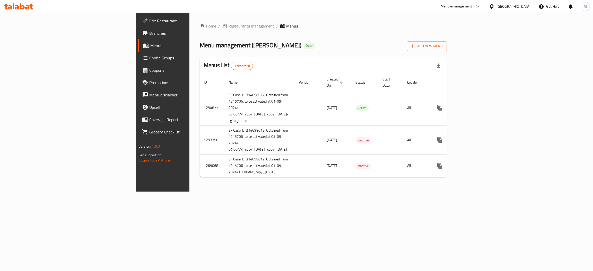
click at [228, 24] on span "Restaurants management" at bounding box center [251, 26] width 46 height 6
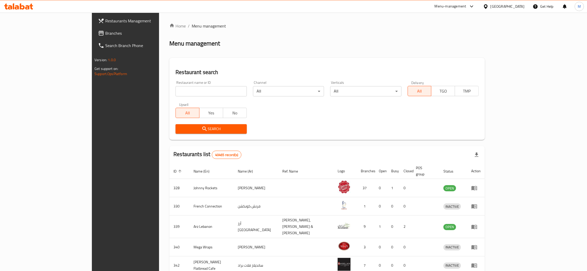
click at [176, 90] on input "search" at bounding box center [211, 91] width 71 height 10
paste input "13265"
type input "13265"
click at [180, 126] on span "Search" at bounding box center [211, 129] width 63 height 6
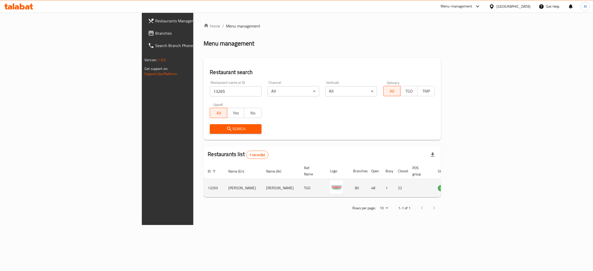
click at [471, 185] on icon "enhanced table" at bounding box center [468, 188] width 6 height 6
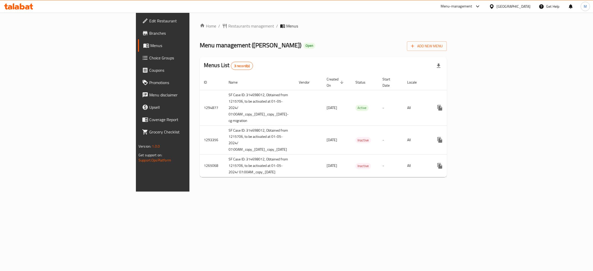
click at [138, 37] on link "Branches" at bounding box center [186, 33] width 97 height 12
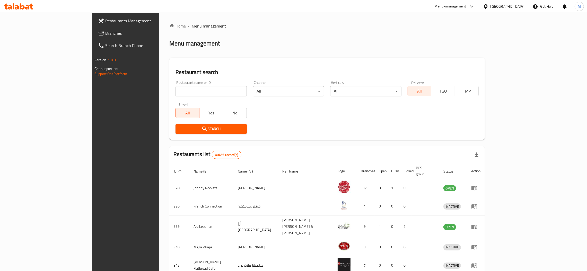
click at [449, 6] on div "Menu-management" at bounding box center [451, 6] width 32 height 6
click at [431, 47] on div "Incentive Orchestrator" at bounding box center [420, 47] width 35 height 6
